Goal: Task Accomplishment & Management: Manage account settings

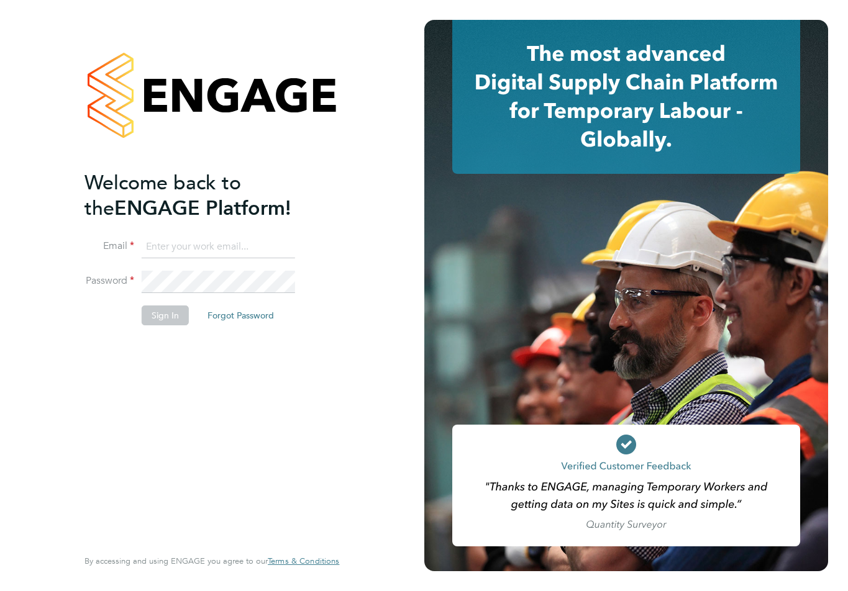
click at [207, 238] on input at bounding box center [218, 247] width 153 height 22
type input "[EMAIL_ADDRESS][DOMAIN_NAME]"
click at [160, 315] on button "Sign In" at bounding box center [165, 316] width 47 height 20
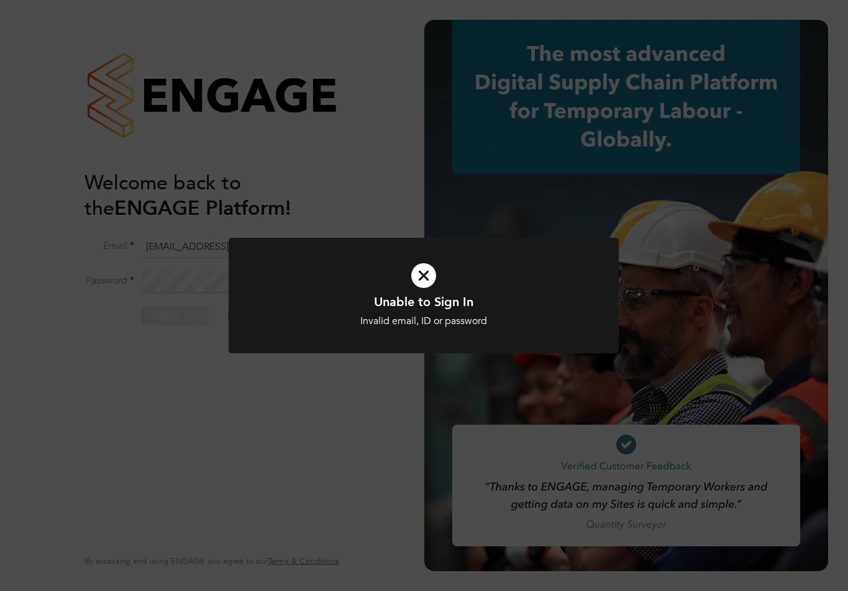
click at [438, 275] on icon at bounding box center [423, 276] width 323 height 48
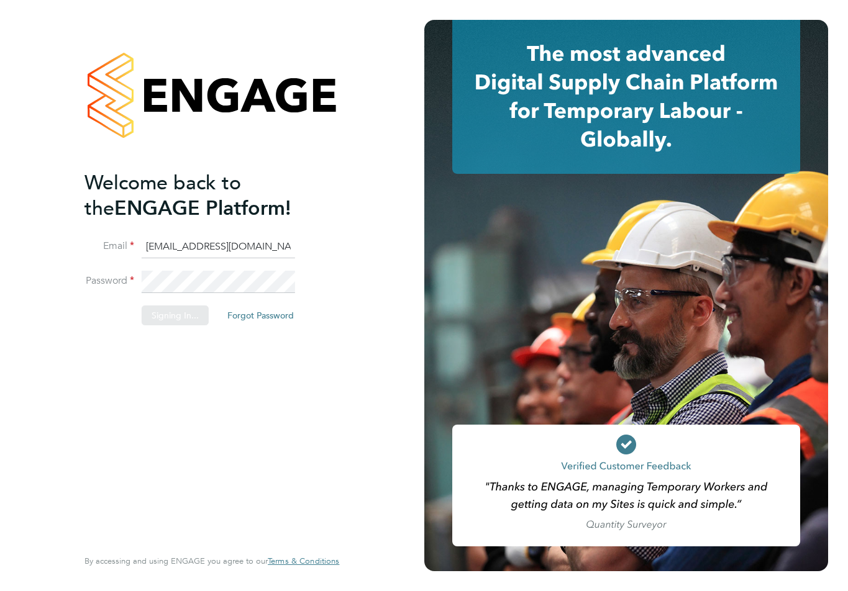
click at [426, 275] on app-barbie "Welcome back to the ENGAGE Platform! Email [EMAIL_ADDRESS][DOMAIN_NAME] Passwor…" at bounding box center [424, 295] width 848 height 591
click at [35, 285] on div "Welcome back to the ENGAGE Platform! Email [EMAIL_ADDRESS][DOMAIN_NAME] Passwor…" at bounding box center [212, 295] width 424 height 591
click at [157, 318] on button "Sign In" at bounding box center [165, 316] width 47 height 20
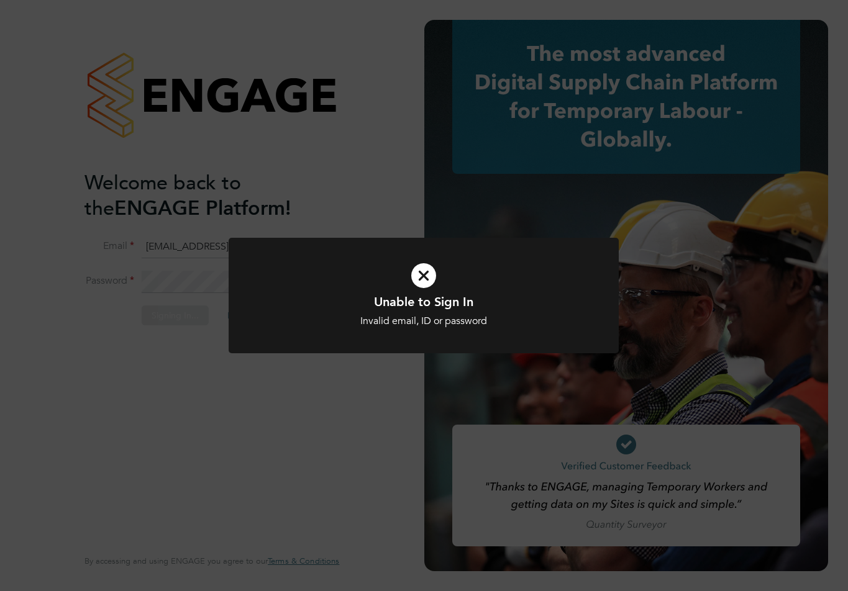
click at [414, 275] on icon at bounding box center [423, 276] width 323 height 48
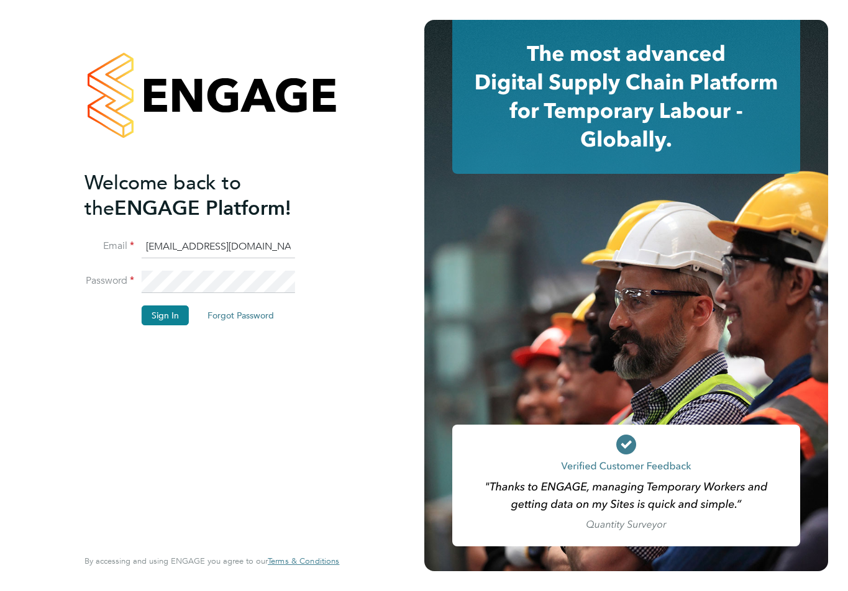
click at [85, 281] on li "Password" at bounding box center [205, 288] width 242 height 35
click at [156, 304] on li "Password" at bounding box center [205, 288] width 242 height 35
click at [156, 306] on button "Sign In" at bounding box center [165, 316] width 47 height 20
click at [151, 306] on button "Sign In" at bounding box center [165, 316] width 47 height 20
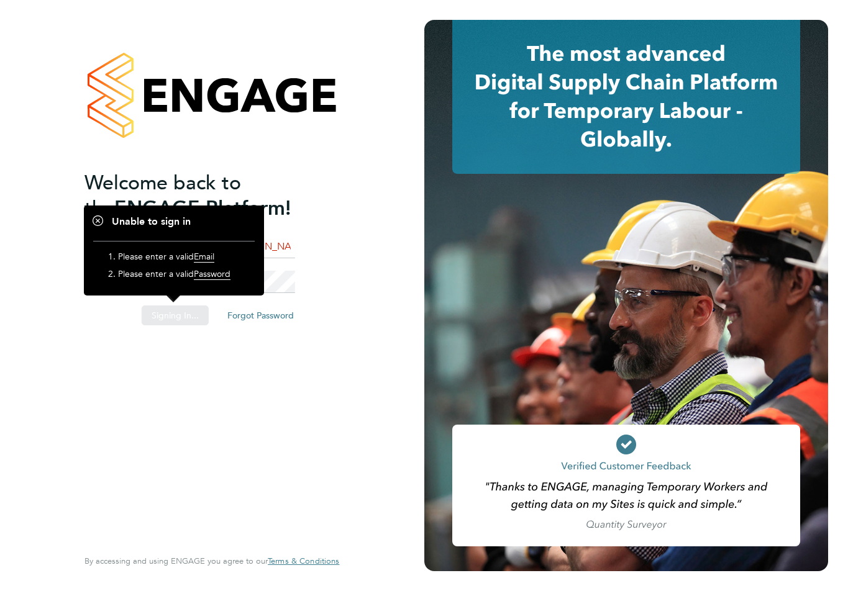
click at [323, 390] on div "Sorry, we are having problems connecting to our services." at bounding box center [212, 295] width 424 height 591
click at [290, 288] on div "Sorry, we are having problems connecting to our services." at bounding box center [212, 295] width 424 height 591
click at [236, 181] on span "Welcome back to the" at bounding box center [162, 196] width 157 height 50
click at [97, 221] on h1 "Unable to sign in" at bounding box center [174, 222] width 162 height 13
click at [137, 377] on div "Welcome back to the ENGAGE Platform! Email [EMAIL_ADDRESS][DOMAIN_NAME] Passwor…" at bounding box center [205, 357] width 242 height 375
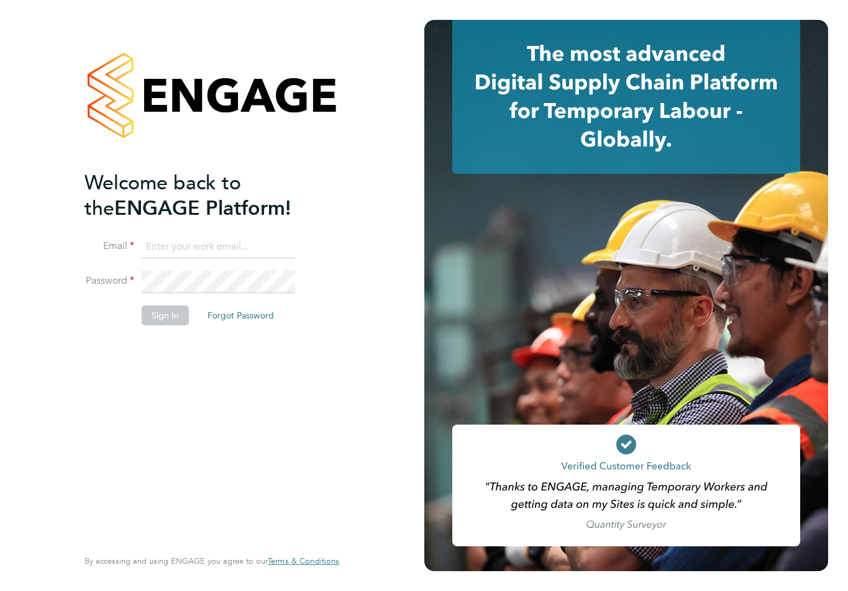
click at [256, 246] on input at bounding box center [218, 247] width 153 height 22
type input "[EMAIL_ADDRESS][DOMAIN_NAME]"
click at [191, 295] on li "Password" at bounding box center [205, 288] width 242 height 35
click at [169, 318] on button "Sign In" at bounding box center [165, 316] width 47 height 20
